Goal: Task Accomplishment & Management: Use online tool/utility

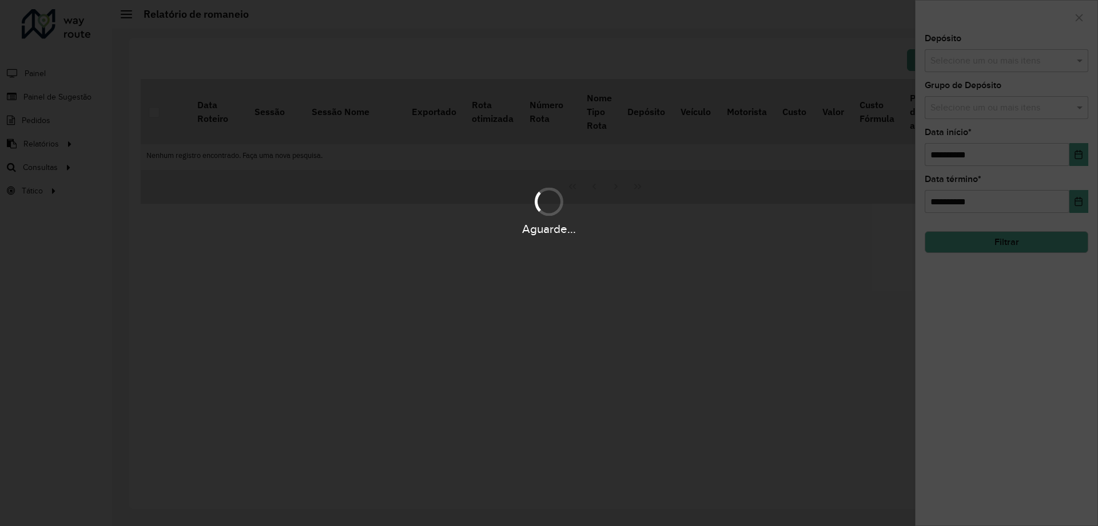
click at [307, 153] on div "Aguarde..." at bounding box center [549, 263] width 1098 height 526
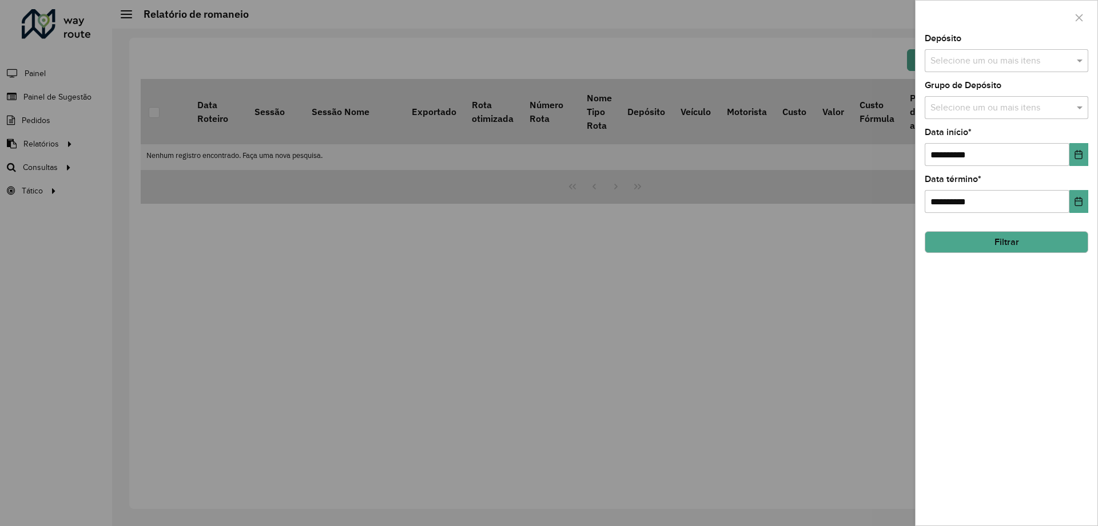
click at [26, 192] on div at bounding box center [549, 263] width 1098 height 526
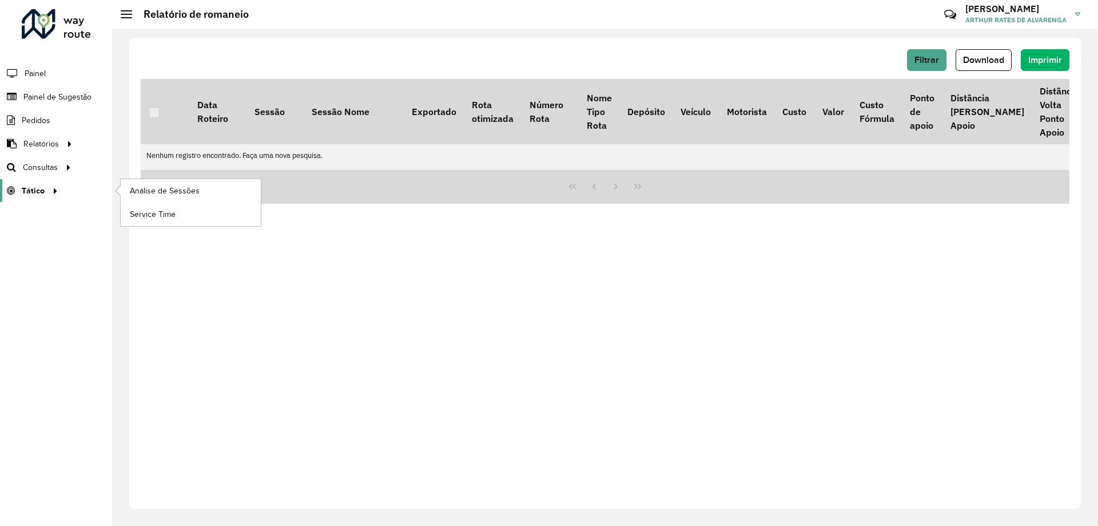
click at [33, 189] on span "Tático" at bounding box center [33, 191] width 23 height 12
click at [197, 215] on link "Service Time" at bounding box center [191, 214] width 140 height 23
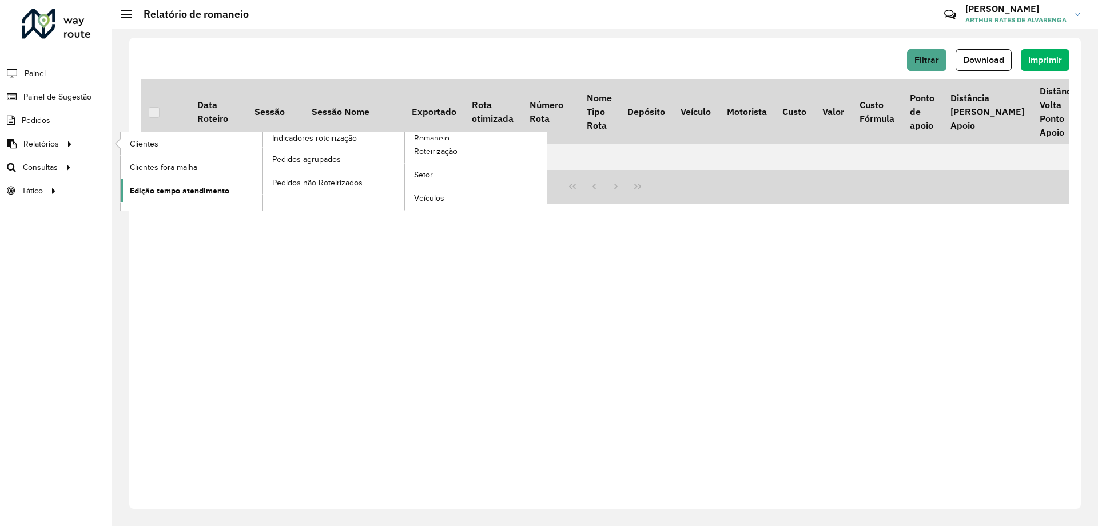
click at [223, 186] on span "Edição tempo atendimento" at bounding box center [180, 191] width 100 height 12
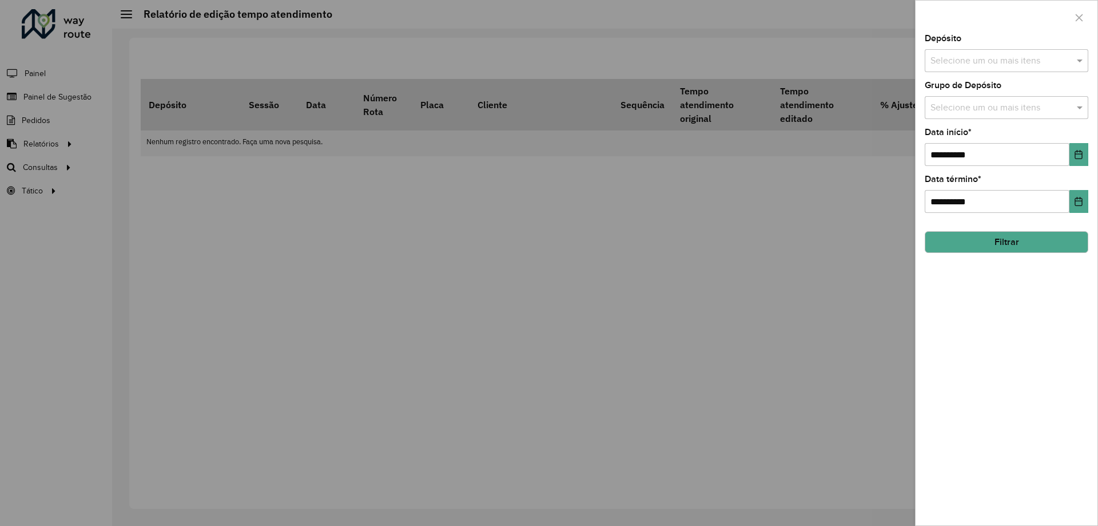
click at [938, 58] on input "text" at bounding box center [1001, 61] width 146 height 14
click at [979, 128] on div "CDD Belo Horizonte" at bounding box center [1007, 137] width 162 height 19
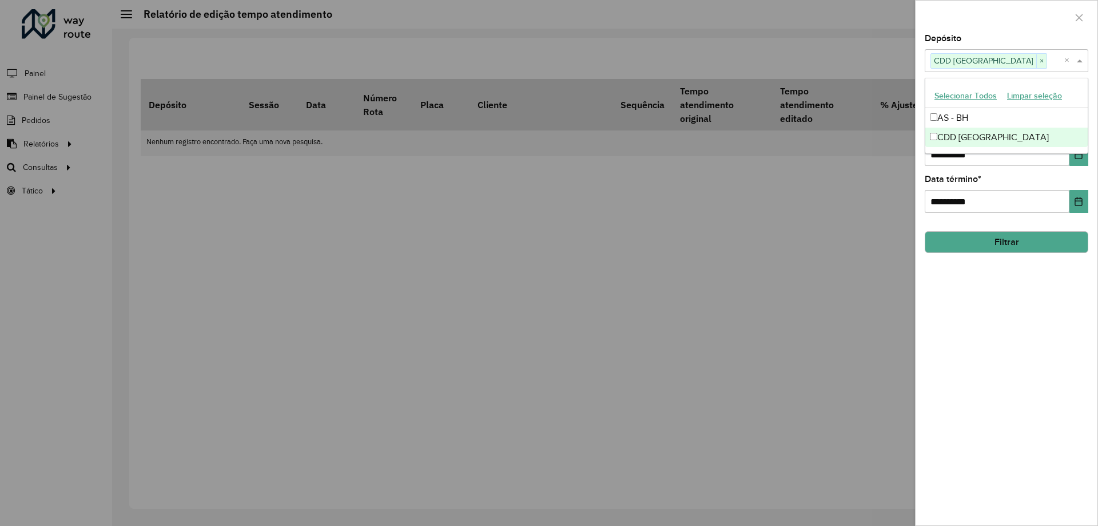
click at [1022, 355] on div "**********" at bounding box center [1007, 279] width 182 height 491
click at [1074, 161] on button "Choose Date" at bounding box center [1079, 154] width 19 height 23
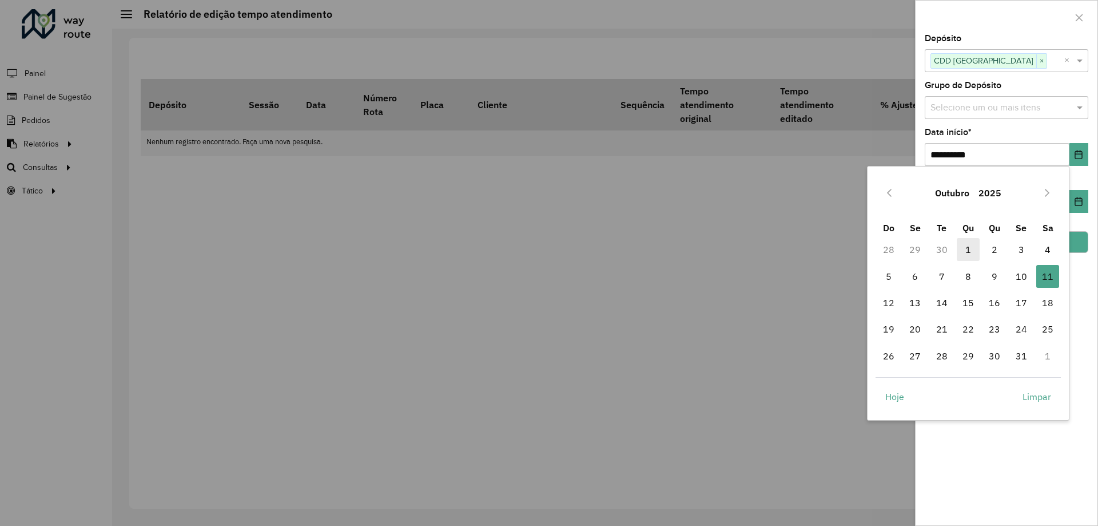
click at [970, 248] on span "1" at bounding box center [968, 249] width 23 height 23
type input "**********"
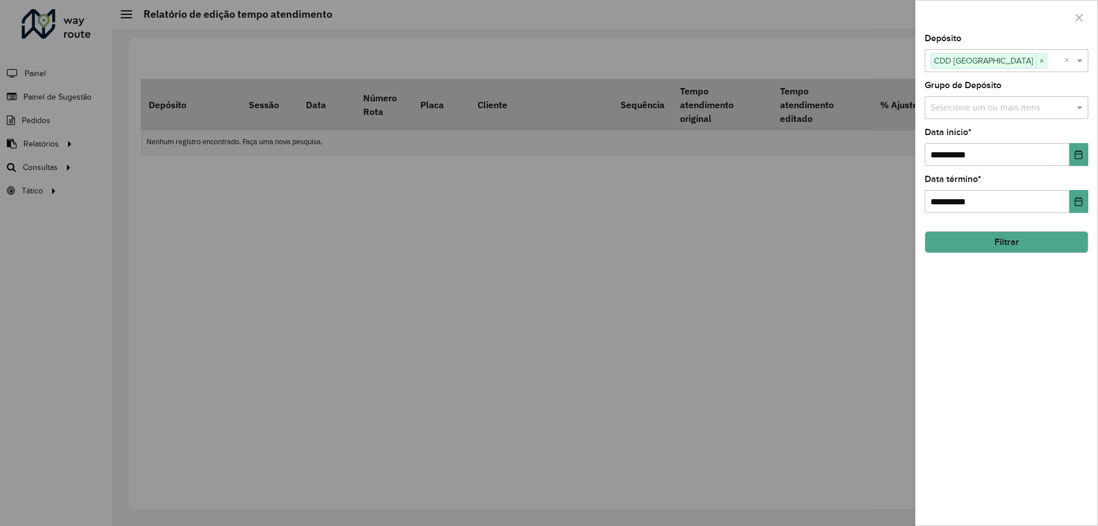
click at [1022, 247] on button "Filtrar" at bounding box center [1007, 242] width 164 height 22
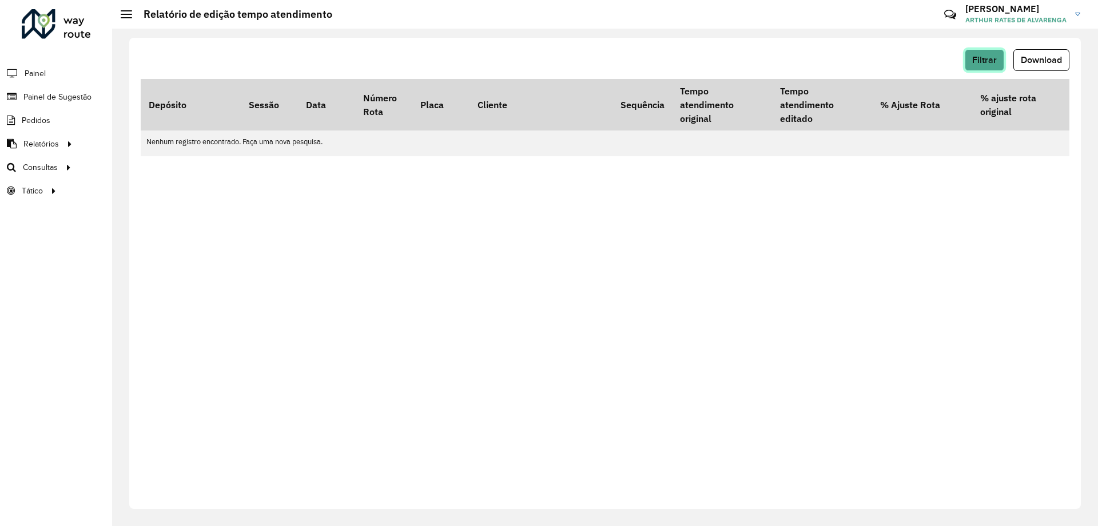
click at [980, 59] on span "Filtrar" at bounding box center [985, 60] width 25 height 10
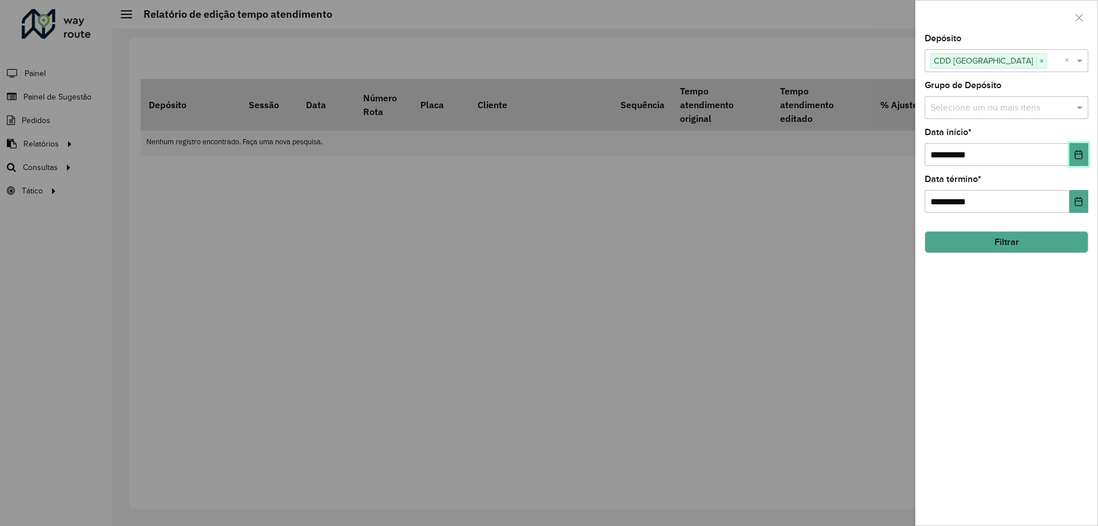
click at [1074, 151] on button "Choose Date" at bounding box center [1079, 154] width 19 height 23
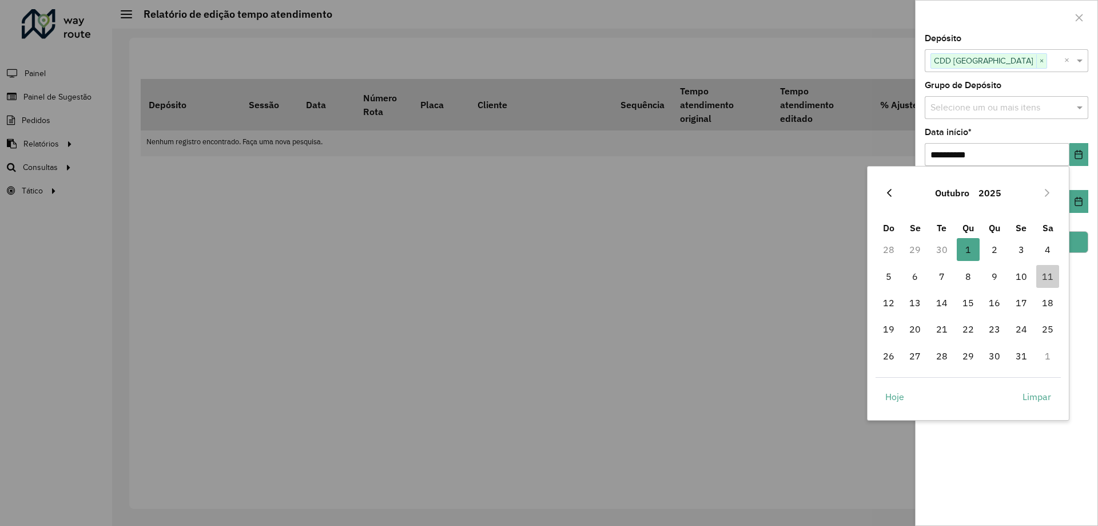
click at [891, 194] on icon "Previous Month" at bounding box center [889, 192] width 9 height 9
click at [928, 267] on td "8" at bounding box center [915, 276] width 26 height 26
click at [915, 251] on span "1" at bounding box center [915, 249] width 23 height 23
type input "**********"
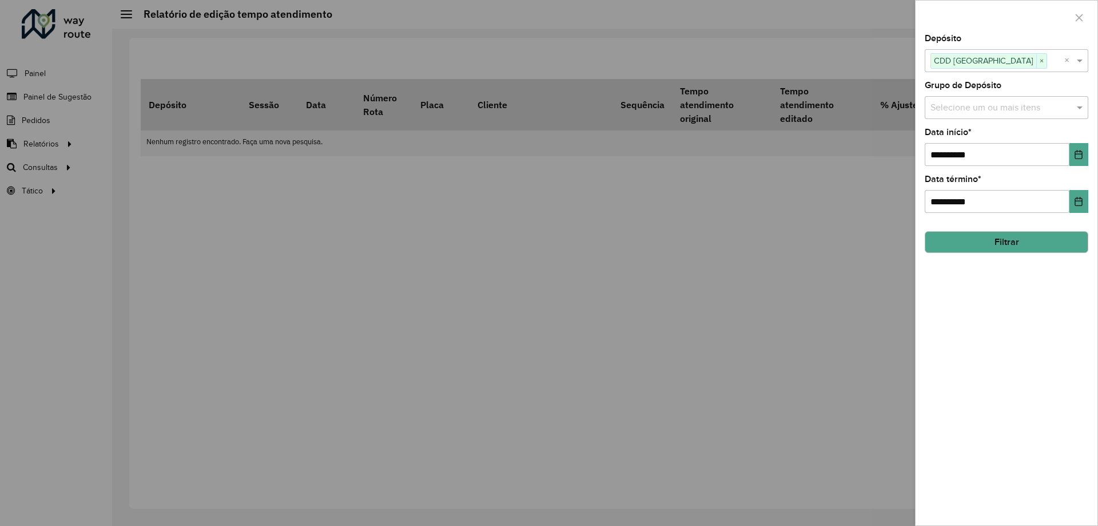
click at [999, 233] on button "Filtrar" at bounding box center [1007, 242] width 164 height 22
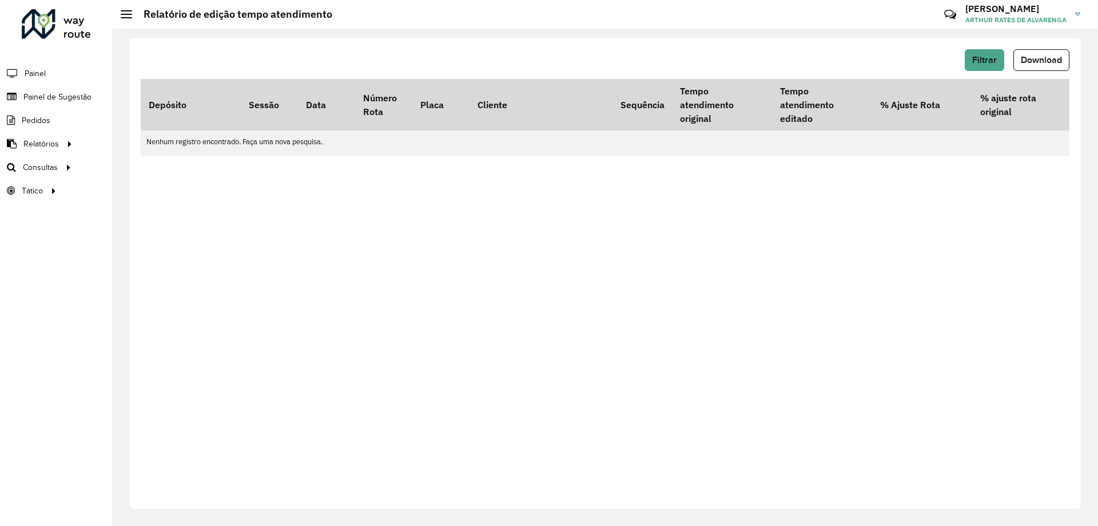
click at [986, 45] on div "Filtrar Download Depósito Sessão Data Número Rota Placa Cliente Sequência Tempo…" at bounding box center [605, 273] width 952 height 471
click at [990, 53] on button "Filtrar" at bounding box center [984, 60] width 39 height 22
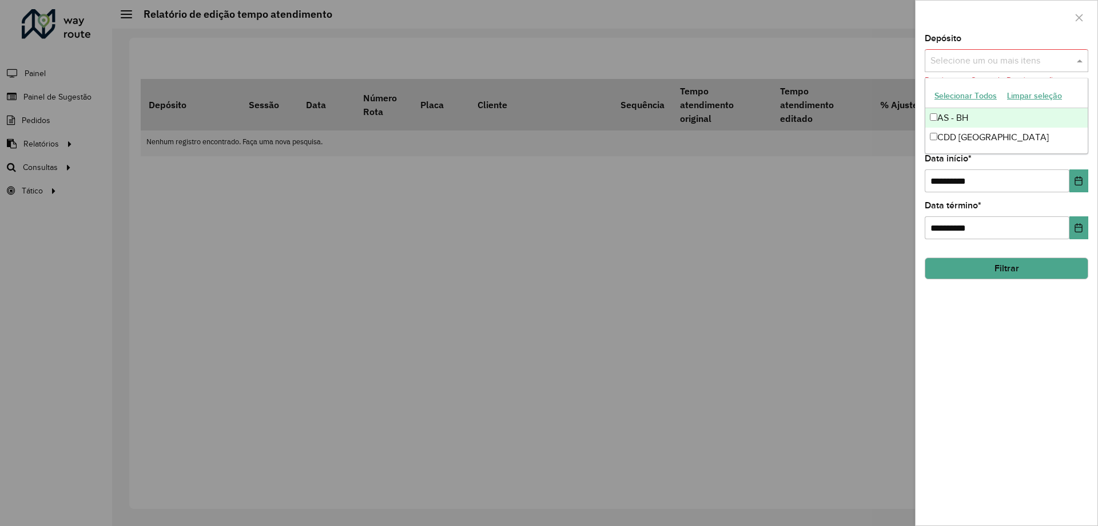
click at [1065, 58] on input "text" at bounding box center [1001, 61] width 146 height 14
click at [951, 122] on div "AS - BH" at bounding box center [1007, 117] width 162 height 19
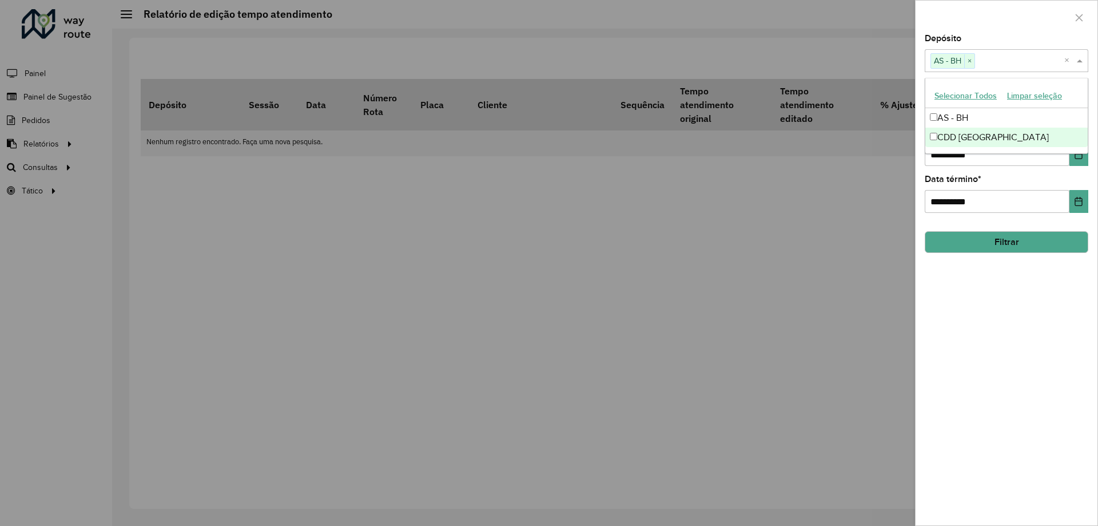
click at [979, 242] on button "Filtrar" at bounding box center [1007, 242] width 164 height 22
